Goal: Complete application form

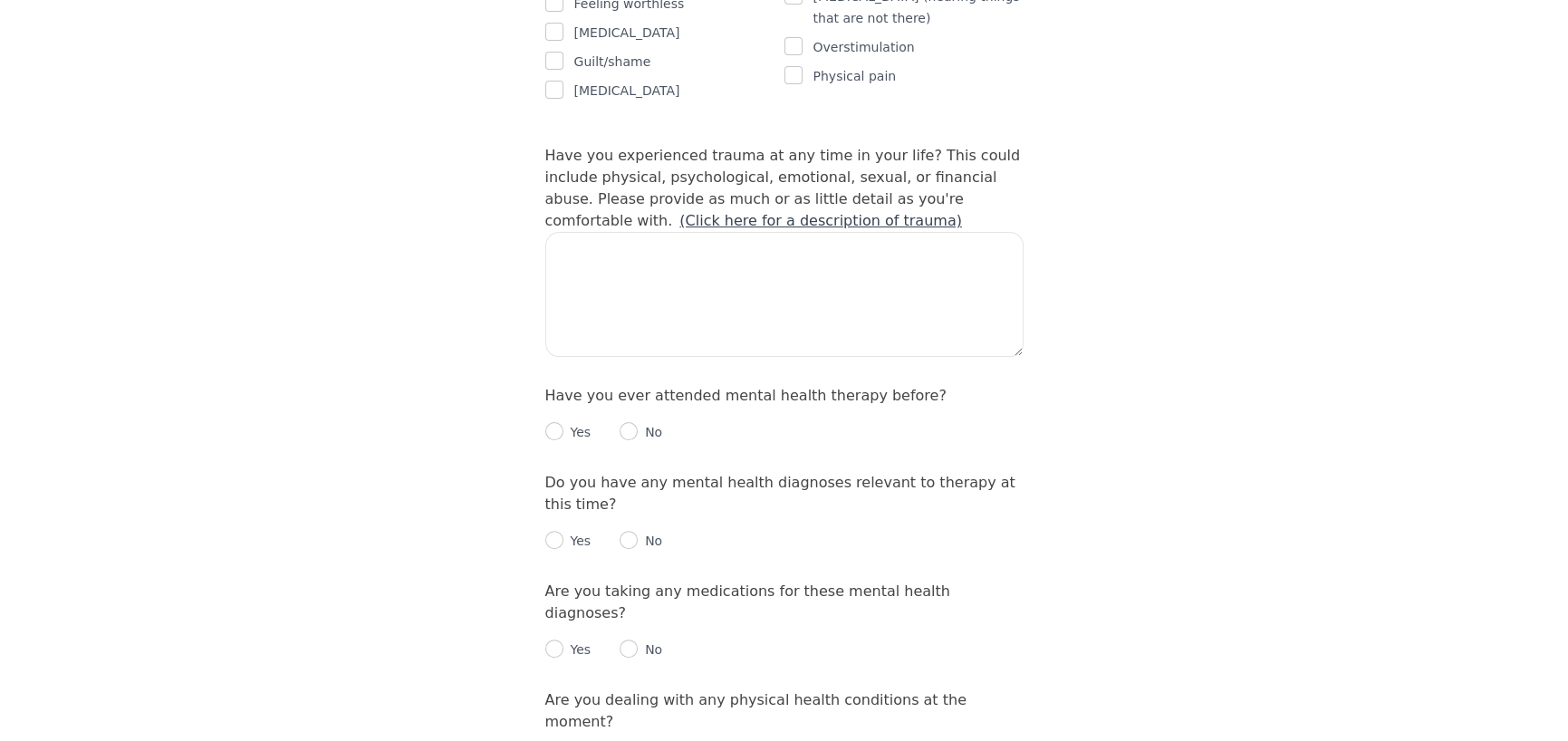
scroll to position [1720, 0]
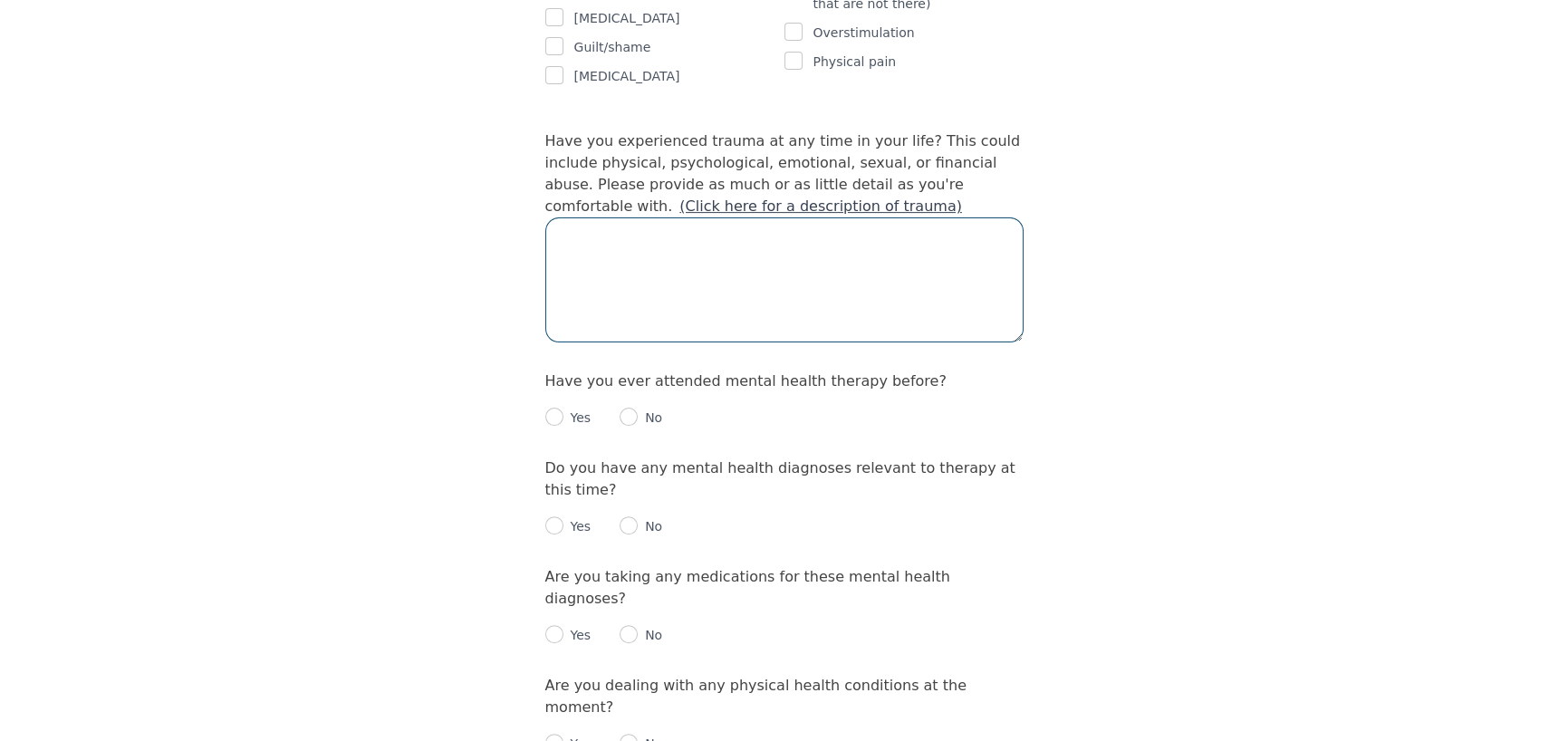
click at [688, 217] on textarea at bounding box center [784, 280] width 478 height 125
type textarea "No"
click at [556, 407] on input "radio" at bounding box center [554, 416] width 18 height 18
radio input "true"
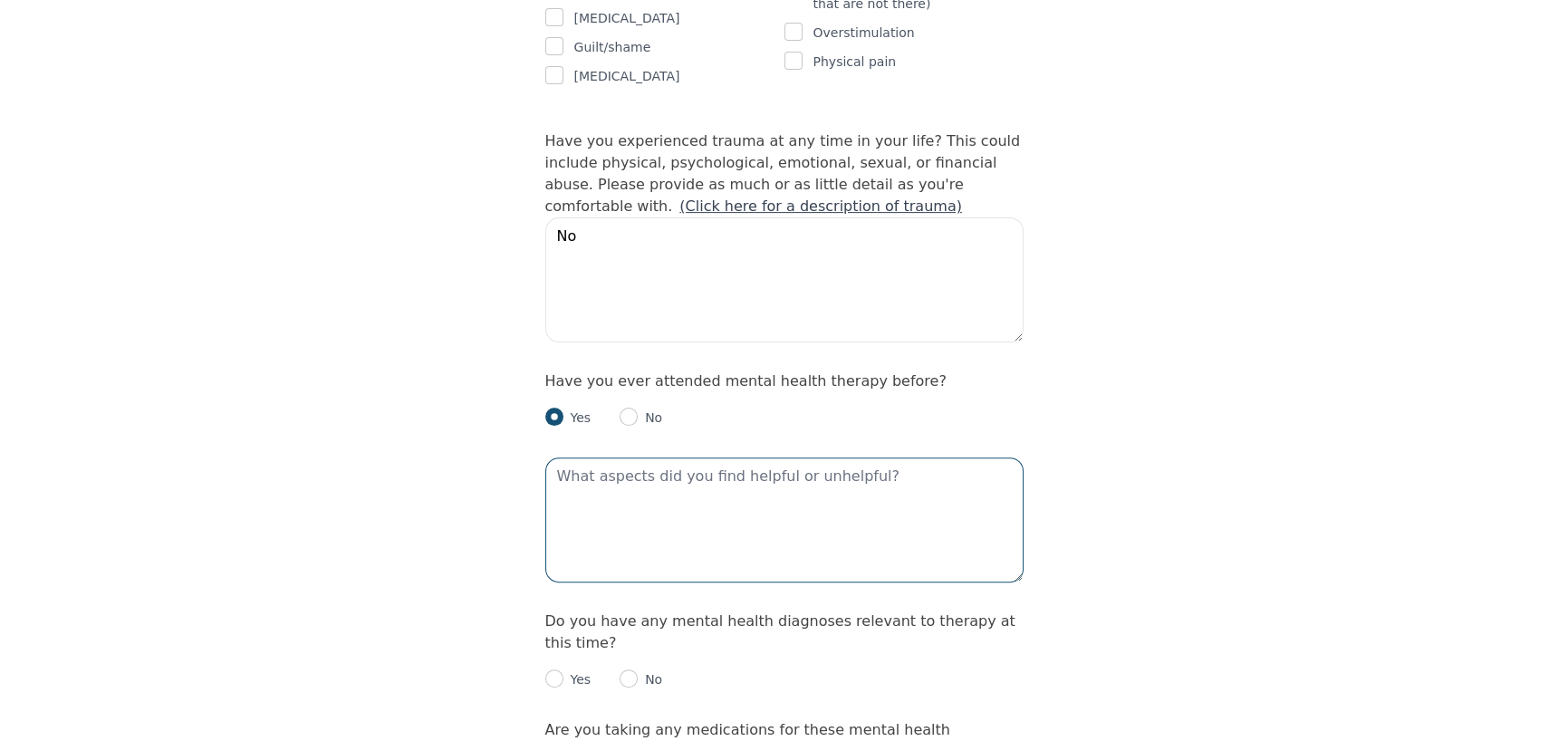
click at [608, 458] on textarea at bounding box center [784, 520] width 478 height 125
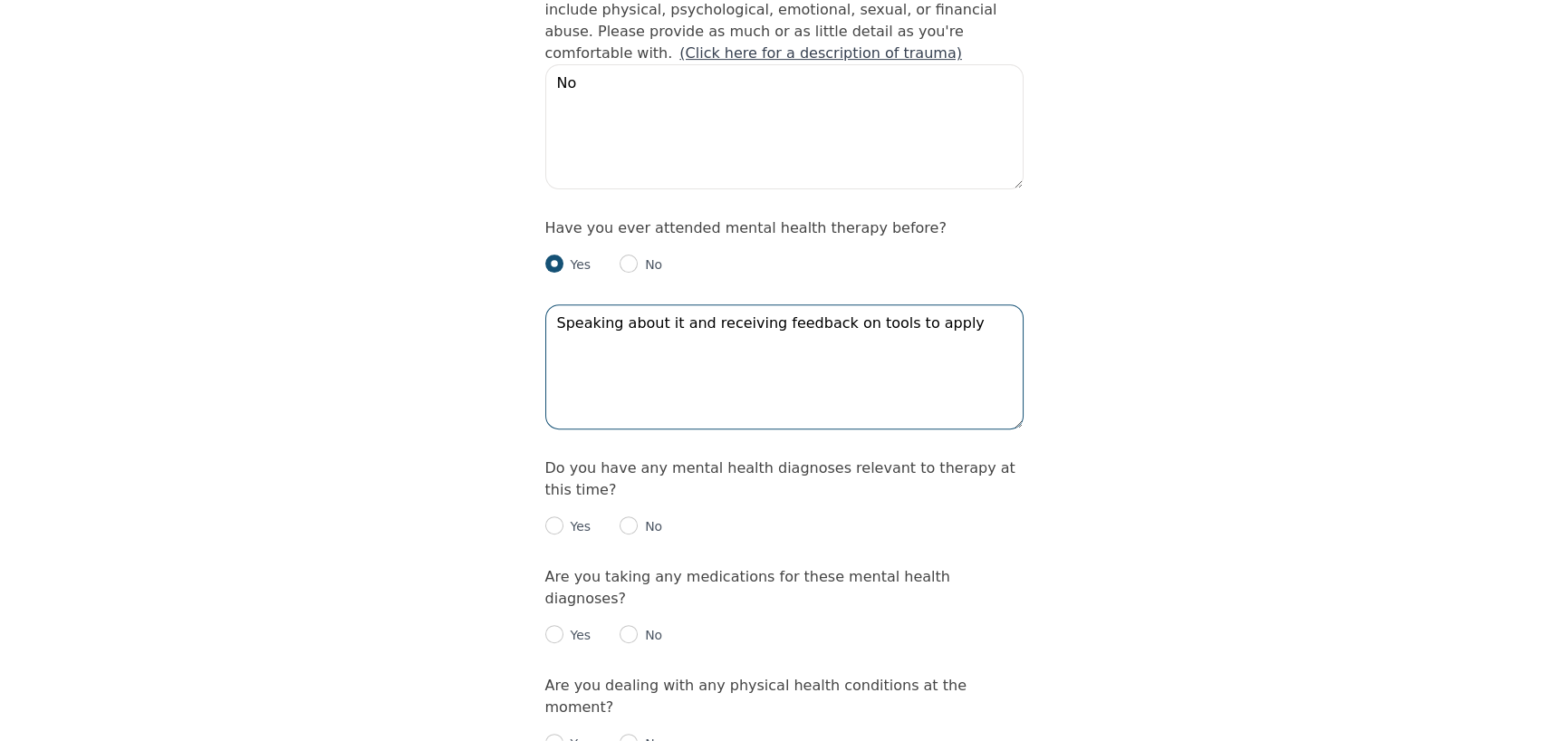
scroll to position [1901, 0]
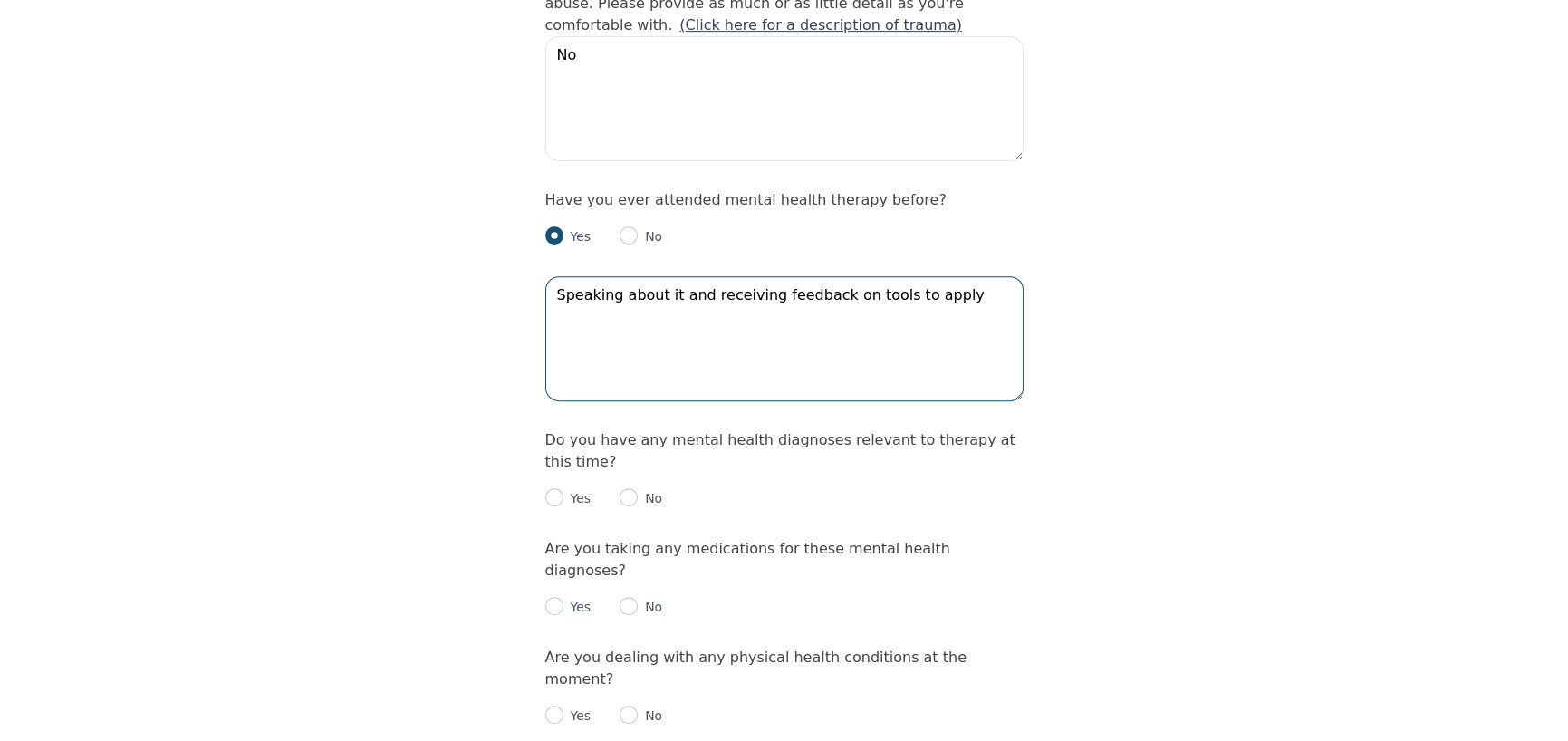
type textarea "Speaking about it and receiving feedback on tools to apply"
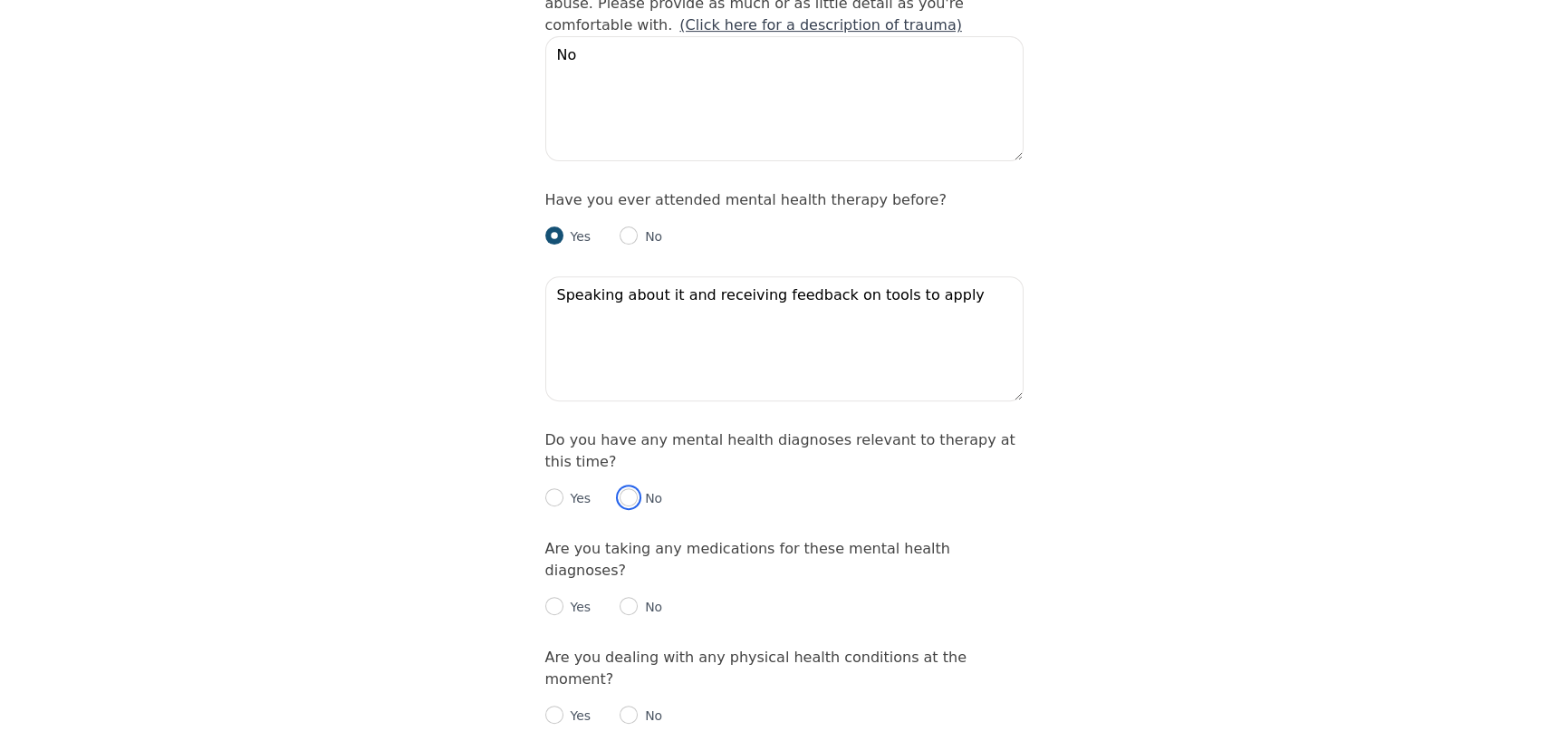
click at [622, 488] on input "radio" at bounding box center [628, 497] width 18 height 18
radio input "true"
click at [622, 597] on input "radio" at bounding box center [628, 606] width 18 height 18
radio input "true"
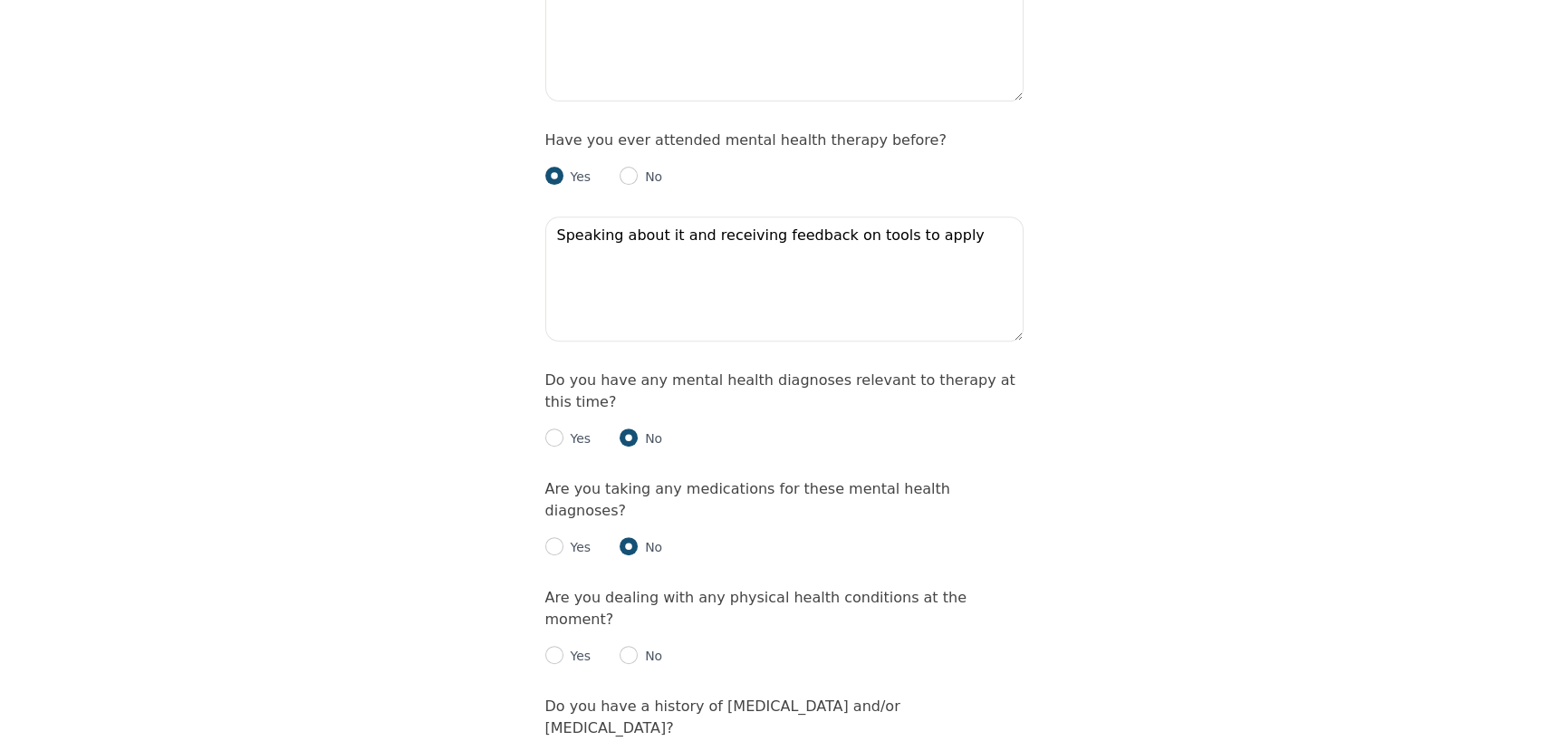
scroll to position [1992, 0]
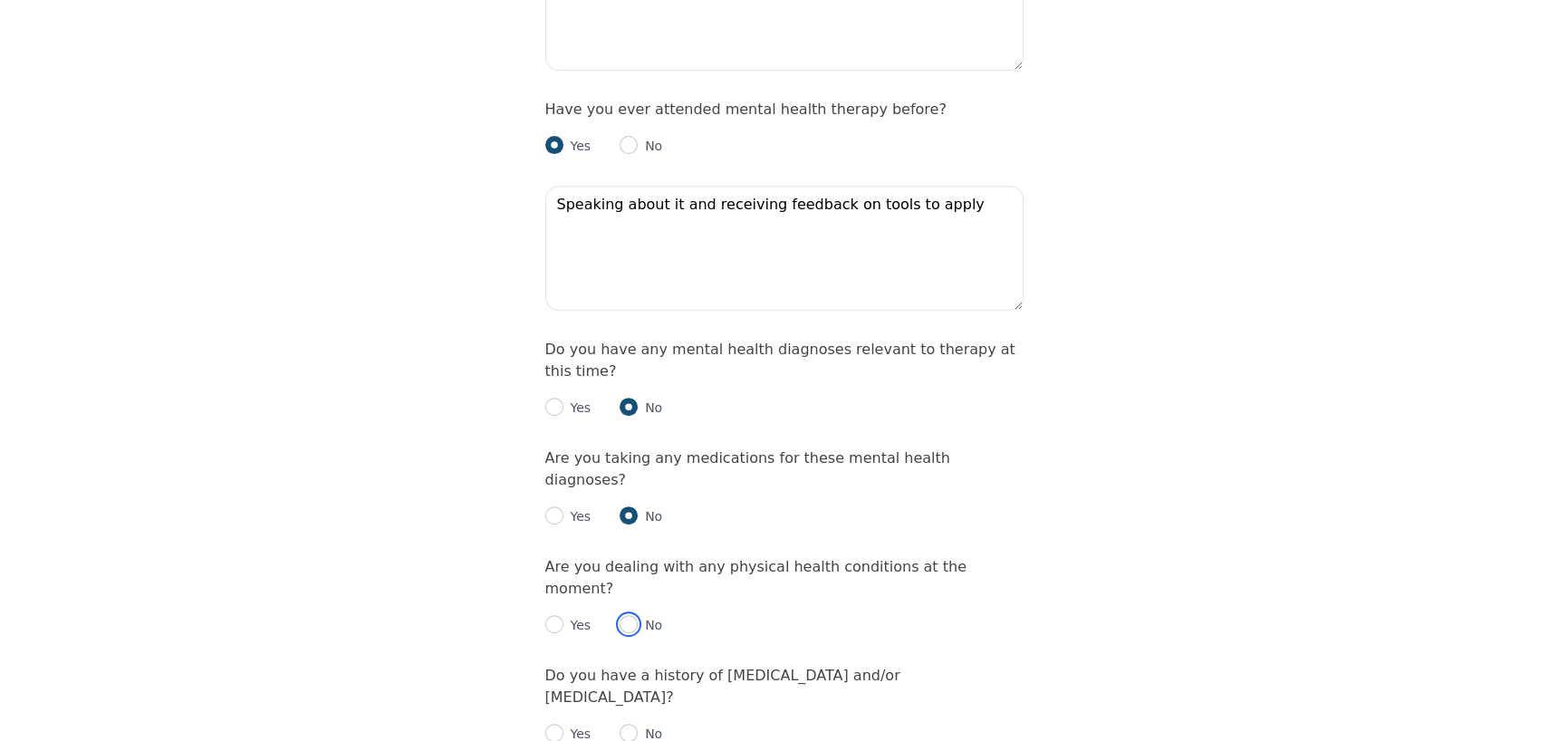
click at [624, 614] on input "radio" at bounding box center [628, 624] width 18 height 18
radio input "true"
click at [622, 724] on input "radio" at bounding box center [628, 733] width 18 height 18
radio input "true"
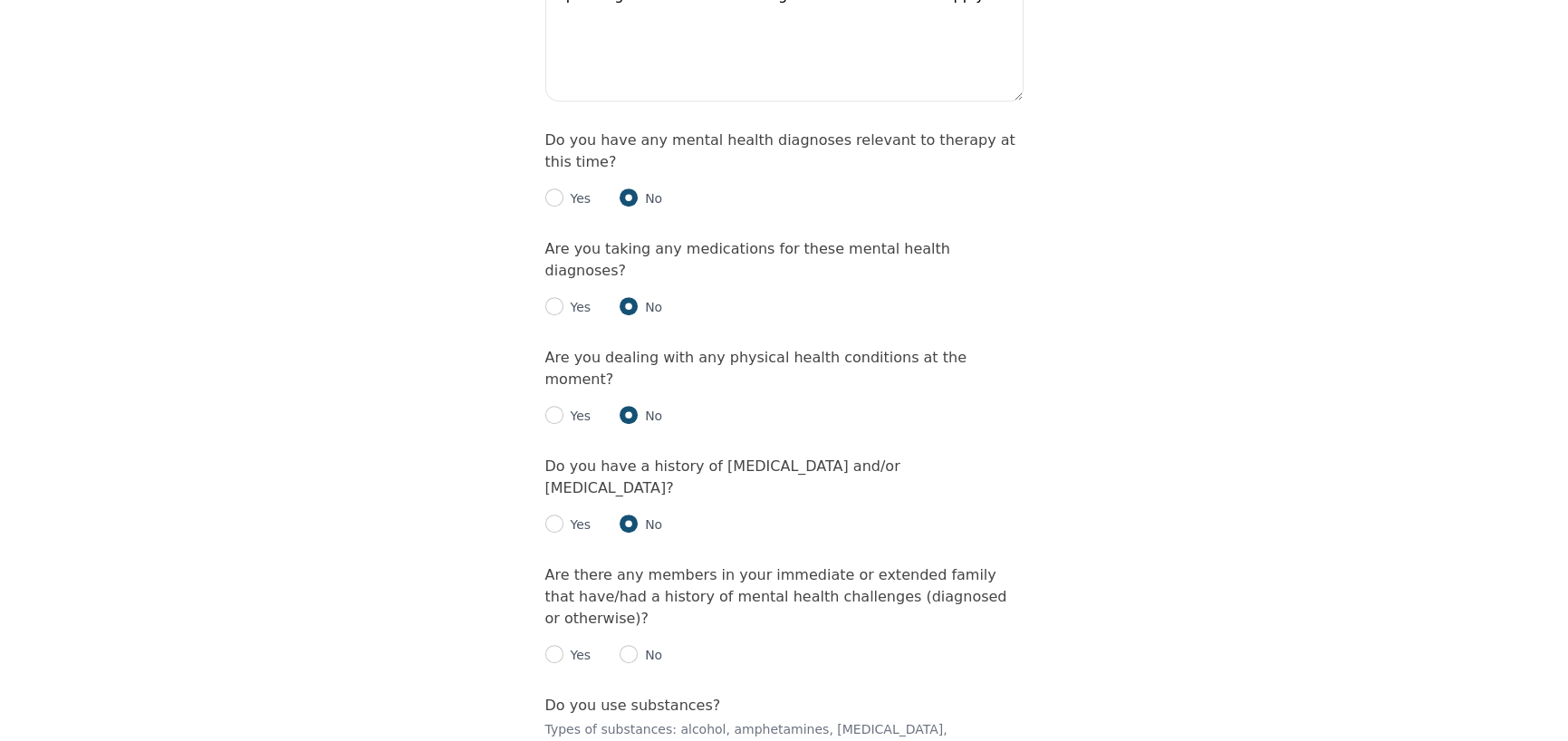
scroll to position [2263, 0]
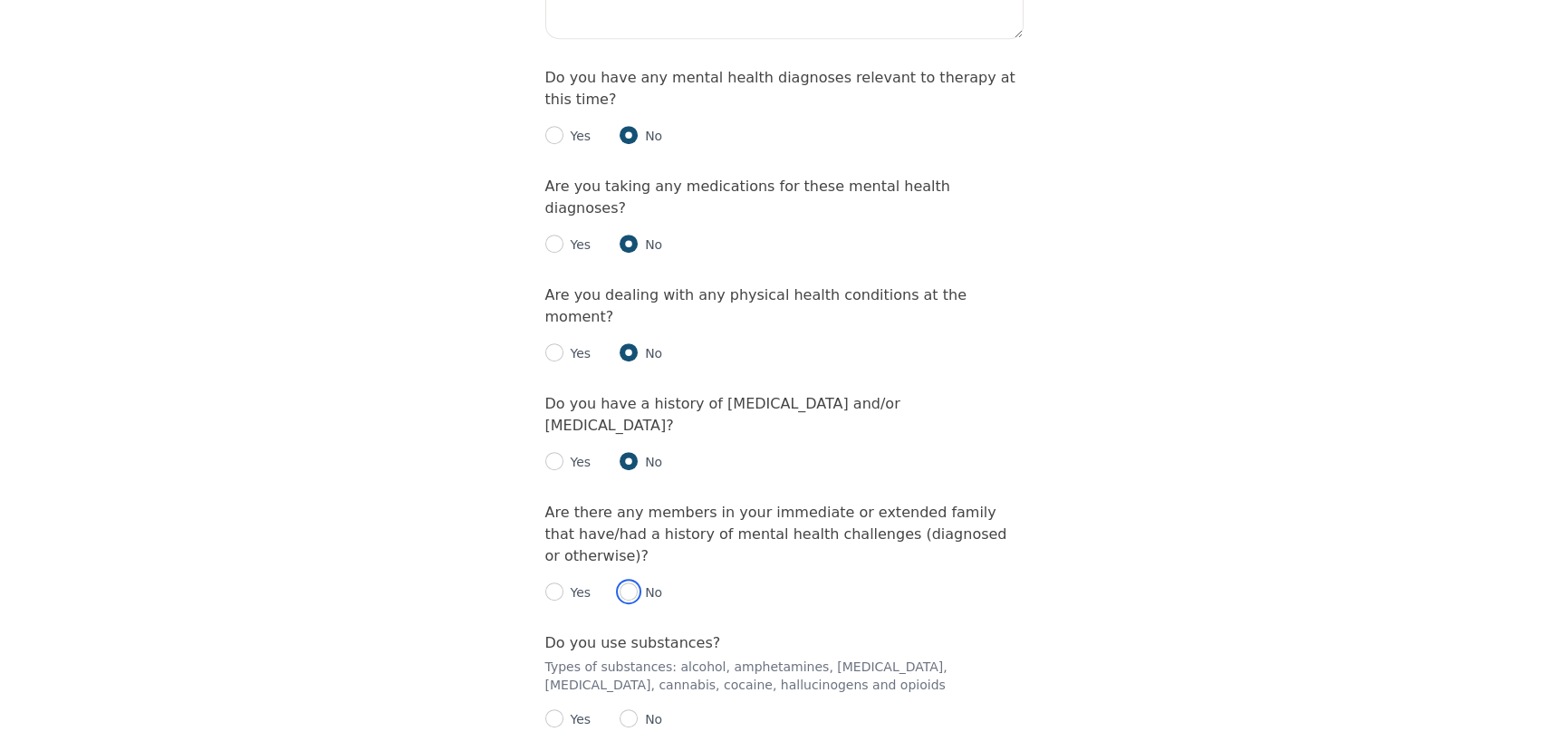
click at [628, 582] on input "radio" at bounding box center [628, 592] width 18 height 18
radio input "true"
click at [631, 709] on input "radio" at bounding box center [628, 718] width 18 height 18
radio input "true"
click at [561, 709] on input "radio" at bounding box center [554, 718] width 18 height 18
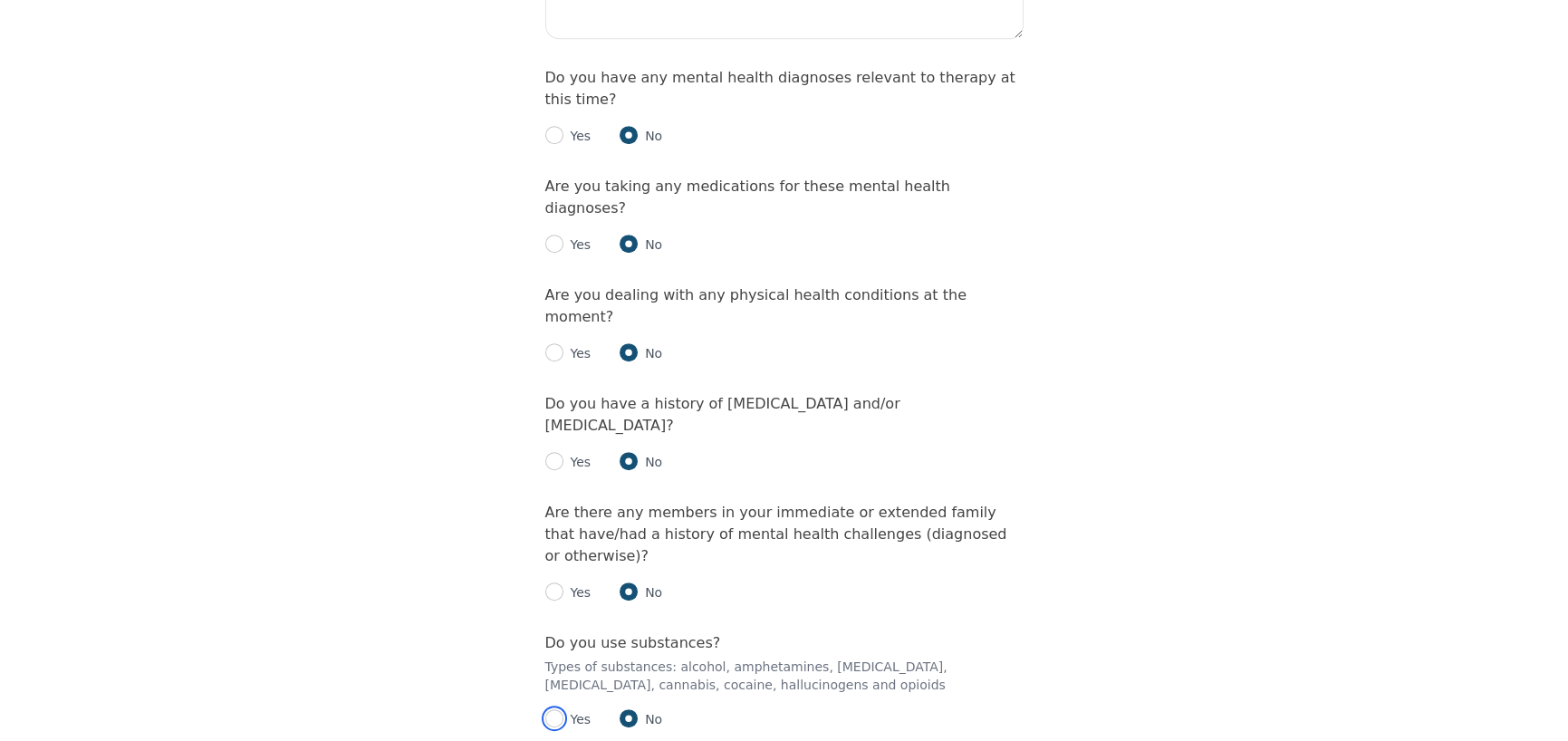
radio input "true"
radio input "false"
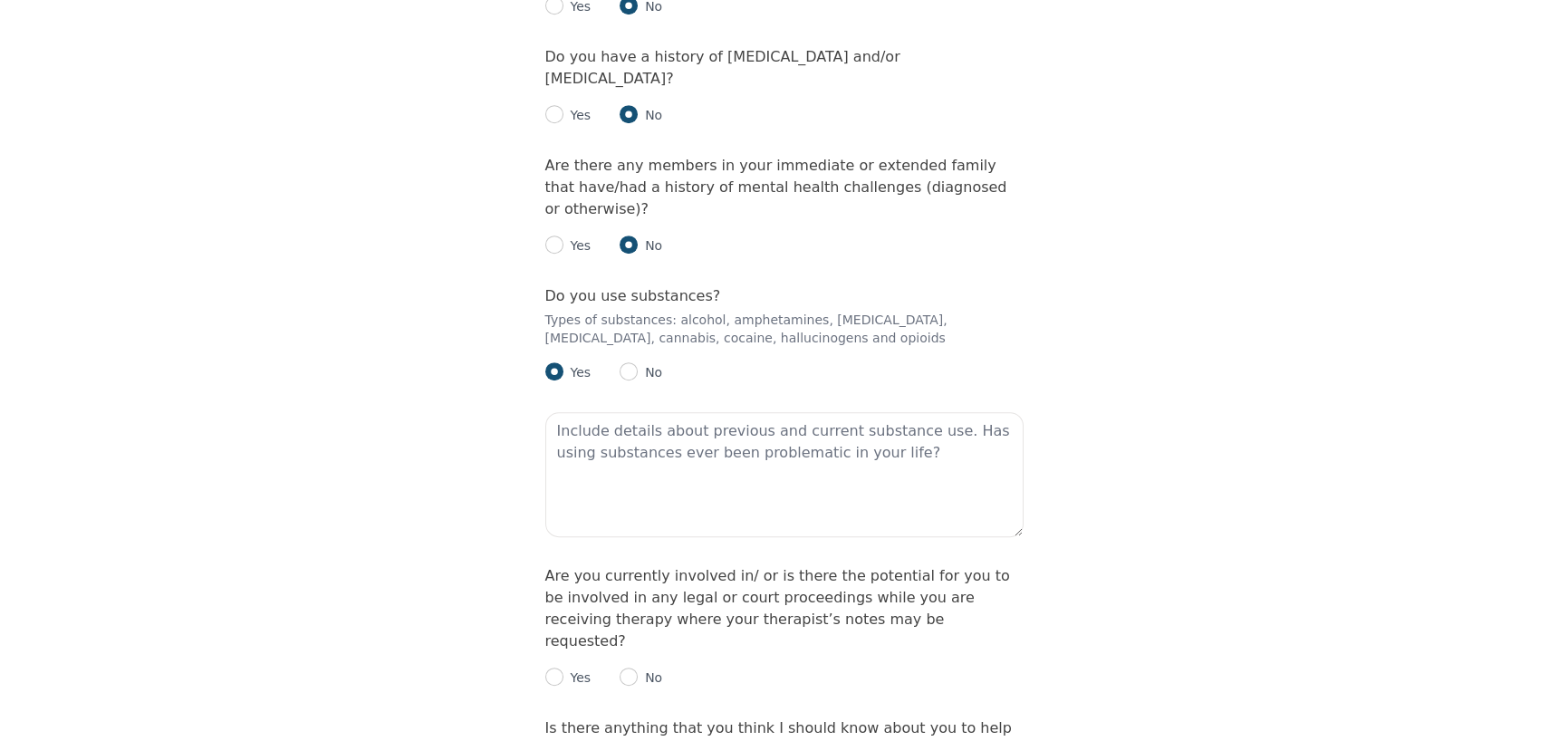
scroll to position [2554, 0]
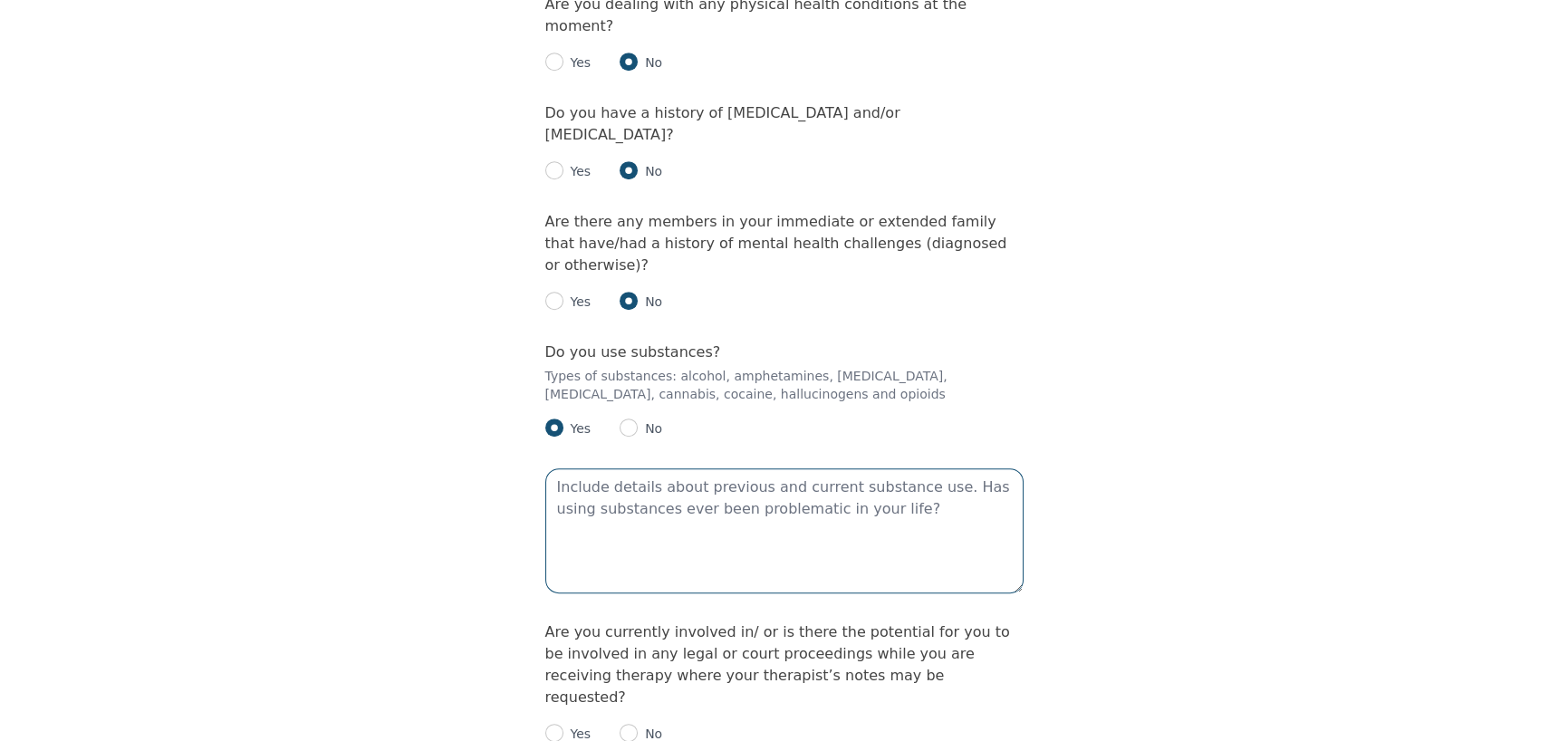
click at [656, 468] on textarea at bounding box center [784, 530] width 478 height 125
